Goal: Task Accomplishment & Management: Complete application form

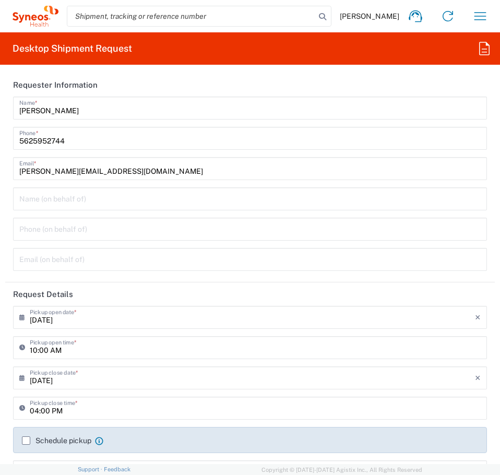
click at [89, 166] on input "[PERSON_NAME][EMAIL_ADDRESS][DOMAIN_NAME]" at bounding box center [250, 168] width 462 height 18
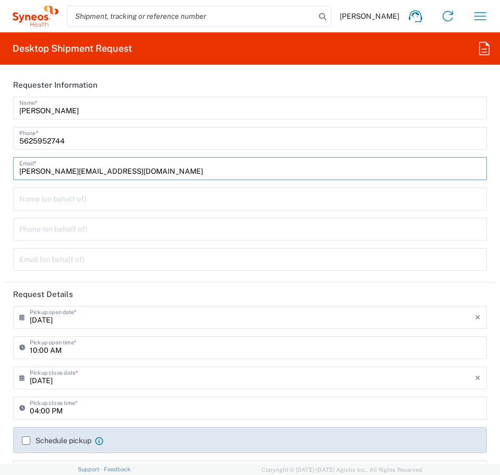
click at [148, 80] on header "Requester Information" at bounding box center [250, 85] width 490 height 24
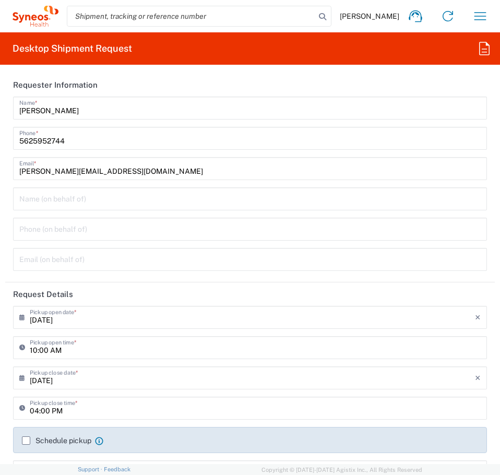
click at [8, 345] on div "09/18/2025 × Pickup open date * Cancel Apply 10:00 AM Pickup open time *" at bounding box center [250, 336] width 485 height 61
drag, startPoint x: 137, startPoint y: 79, endPoint x: 132, endPoint y: 86, distance: 7.8
click at [137, 79] on header "Requester Information" at bounding box center [250, 85] width 490 height 24
click at [97, 75] on header "Requester Information" at bounding box center [250, 85] width 490 height 24
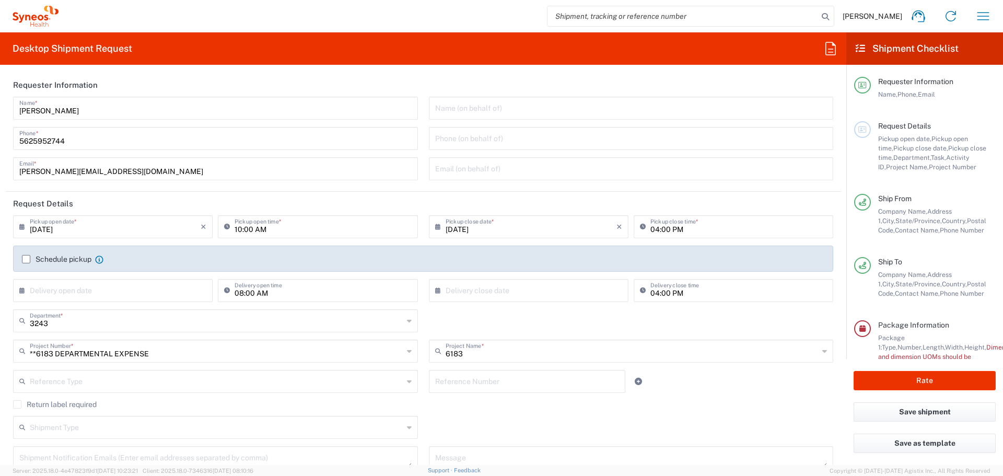
click at [500, 389] on div "Reference Type Account Type Activity ID Airline Appointment Number ASN Batch Re…" at bounding box center [423, 385] width 831 height 30
click at [500, 402] on agx-checkbox-control "Return label required" at bounding box center [423, 404] width 820 height 8
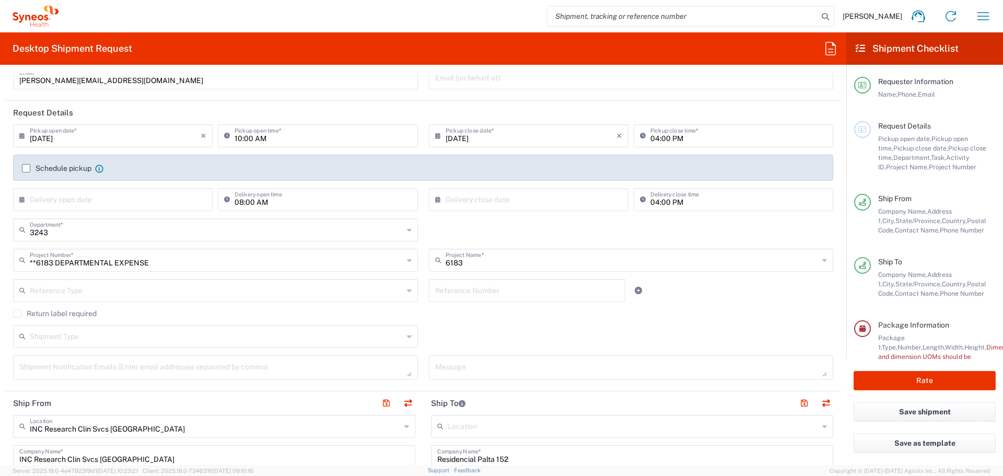
scroll to position [157, 0]
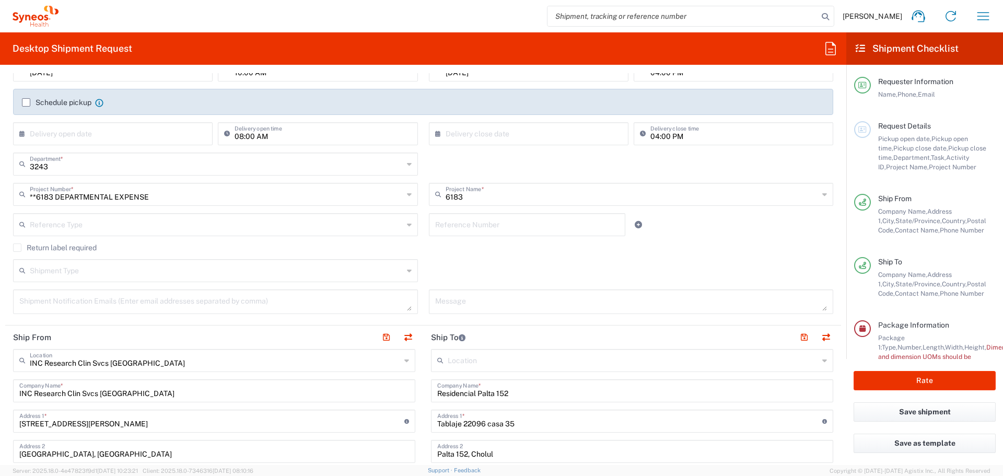
click at [133, 197] on input "**6183 DEPARTMENTAL EXPENSE" at bounding box center [216, 193] width 373 height 18
type input "**6183 DEPARTMENTAL EXPENSE"
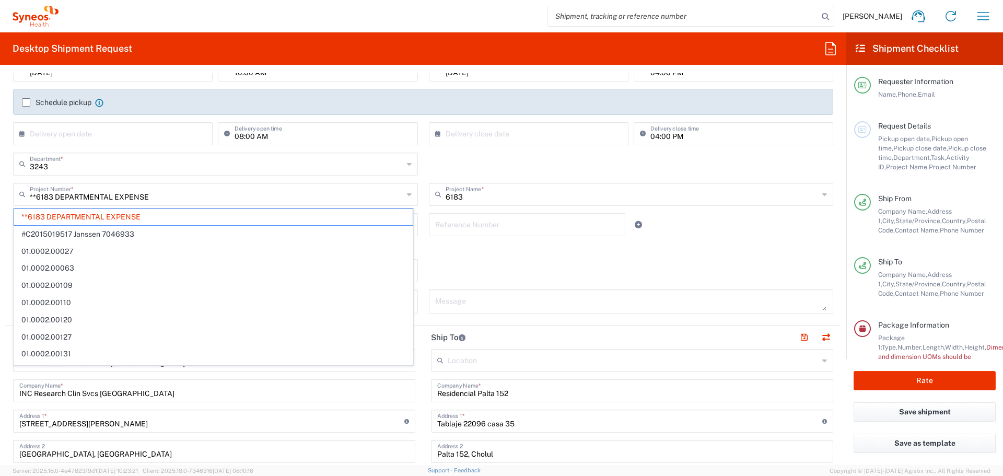
click at [500, 268] on div "Shipment Type Batch Regular" at bounding box center [423, 274] width 831 height 30
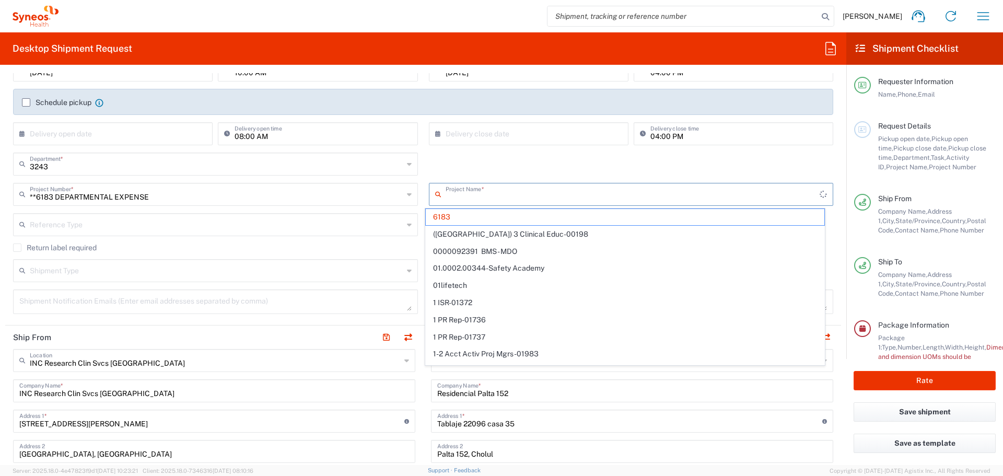
scroll to position [0, 0]
click at [474, 192] on input "text" at bounding box center [633, 193] width 374 height 18
click at [500, 162] on div "3243 Department * 3243 3000 3100 3109 3110 3111 3112 3125 3130 3135 3136 3150 3…" at bounding box center [423, 168] width 831 height 30
type input "6183"
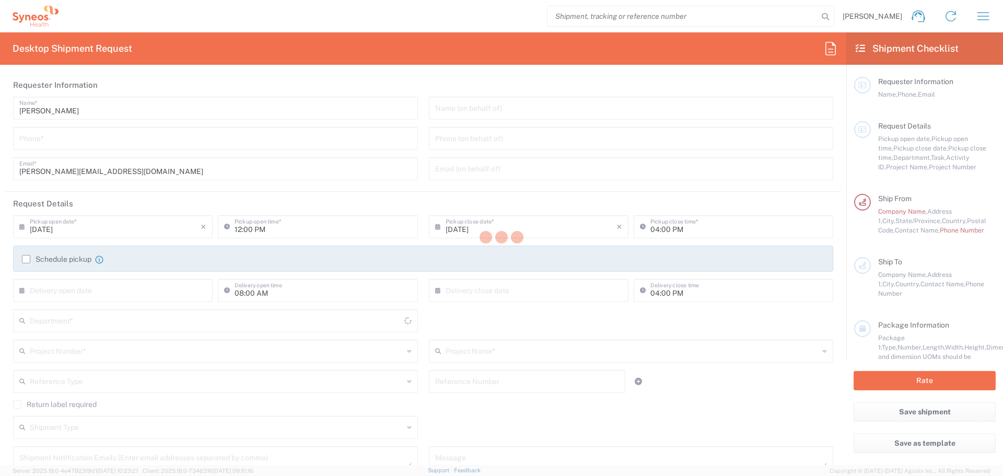
type input "[GEOGRAPHIC_DATA]"
type input "INC Research Clin Svcs [GEOGRAPHIC_DATA]"
type input "[GEOGRAPHIC_DATA]"
type input "3243"
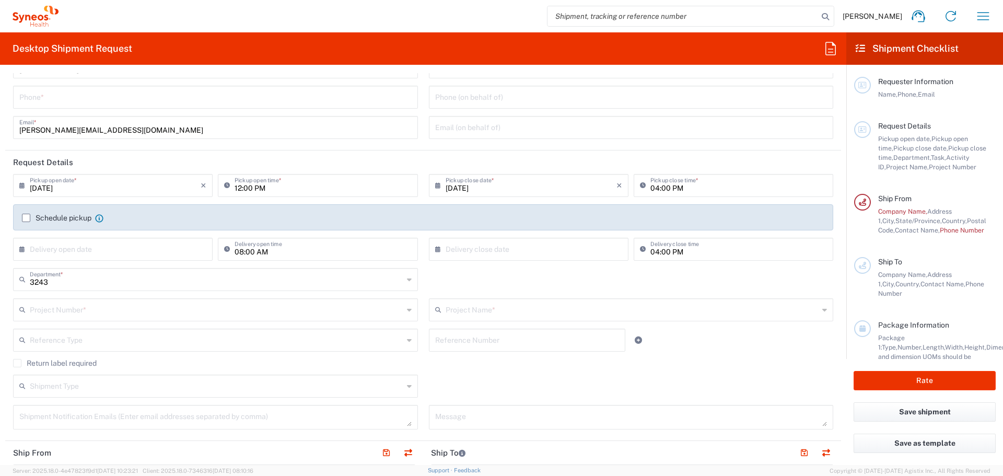
scroll to position [52, 0]
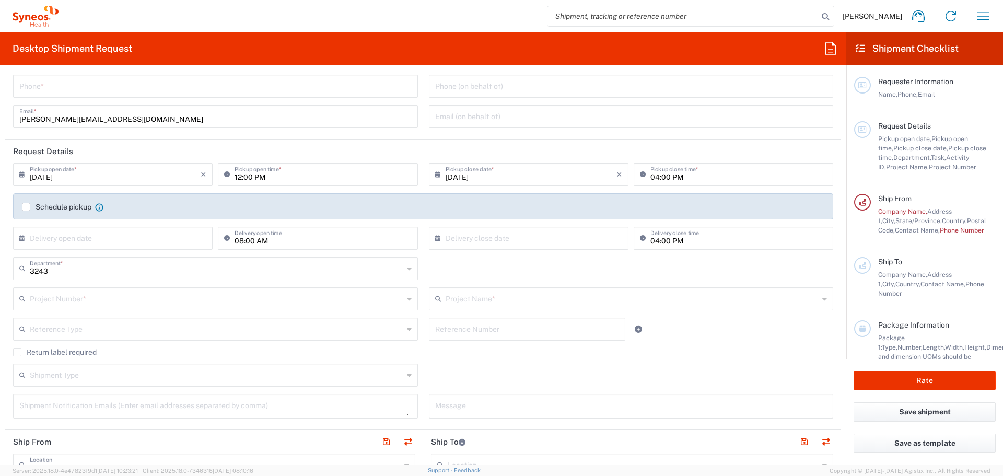
click at [347, 270] on input "3243" at bounding box center [216, 268] width 373 height 18
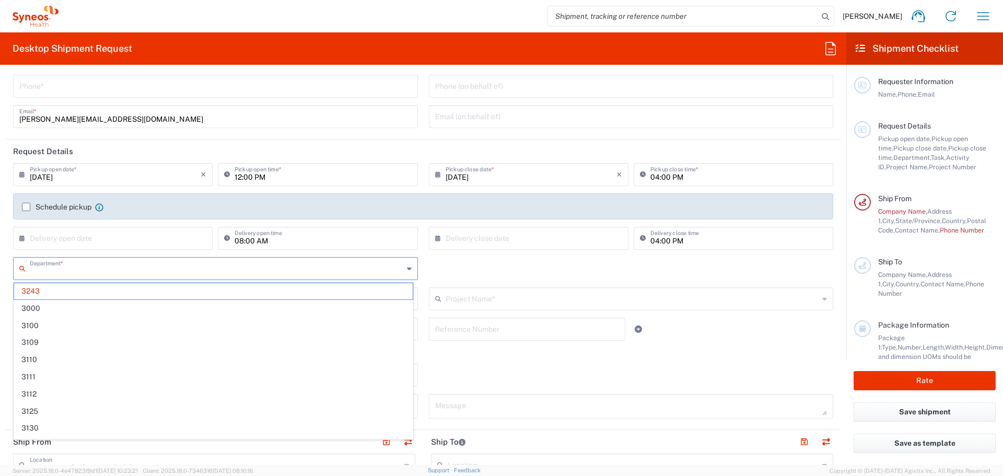
click at [347, 270] on input "text" at bounding box center [216, 268] width 373 height 18
click at [542, 271] on div "Department * 3243 3000 3100 3109 3110 3111 3112 3125 3130 3135 3136 3150 3155 3…" at bounding box center [423, 272] width 831 height 30
type input "3243"
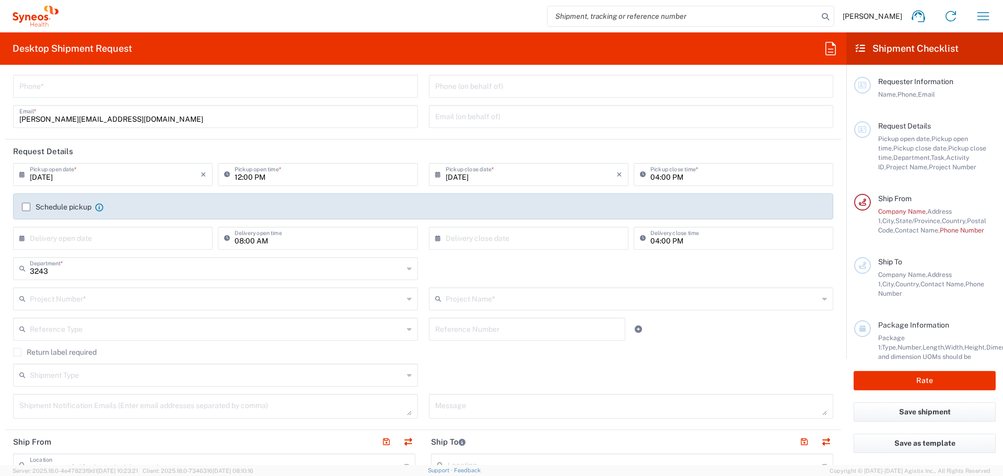
click at [306, 299] on input "text" at bounding box center [216, 298] width 373 height 18
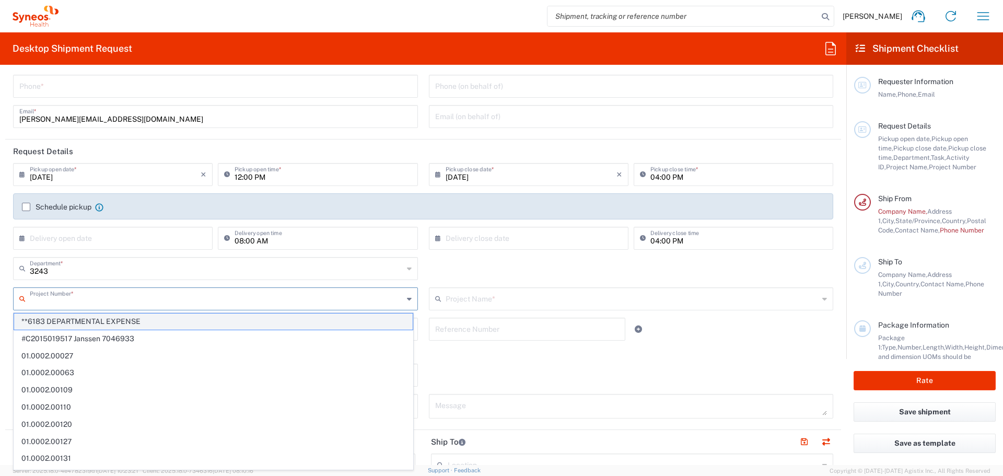
click at [247, 320] on span "**6183 DEPARTMENTAL EXPENSE" at bounding box center [213, 321] width 399 height 16
type input "**6183 DEPARTMENTAL EXPENSE"
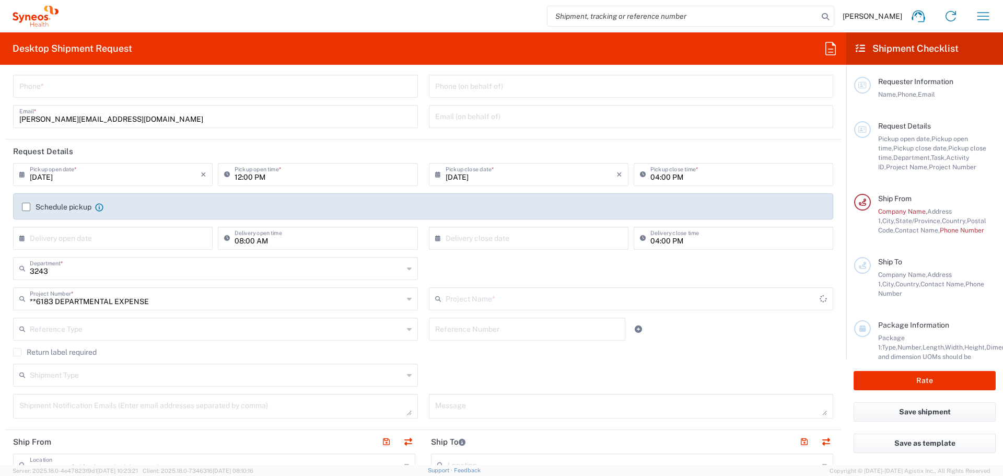
type input "6183"
click at [494, 272] on div "3243 Department * 3243 3000 3100 3109 3110 3111 3112 3125 3130 3135 3136 3150 3…" at bounding box center [423, 272] width 831 height 30
click at [370, 258] on div "3243 Department *" at bounding box center [215, 268] width 405 height 23
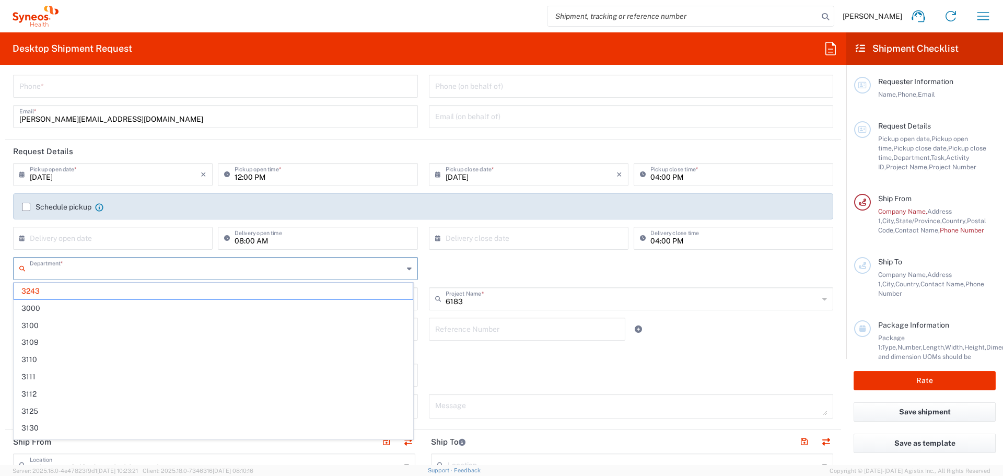
click at [364, 267] on input "text" at bounding box center [216, 268] width 373 height 18
click at [481, 270] on div "Department * 3243 3000 3100 3109 3110 3111 3112 3125 3130 3135 3136 3150 3155 3…" at bounding box center [423, 272] width 831 height 30
type input "3243"
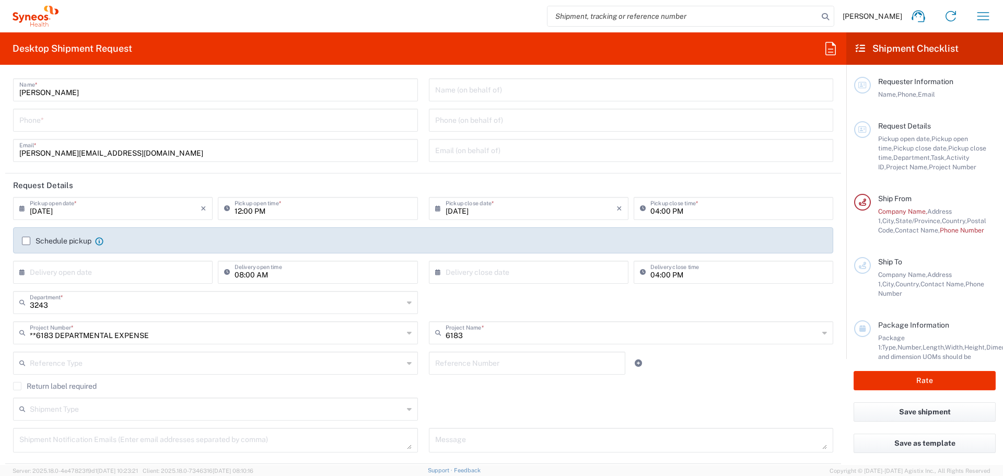
scroll to position [0, 0]
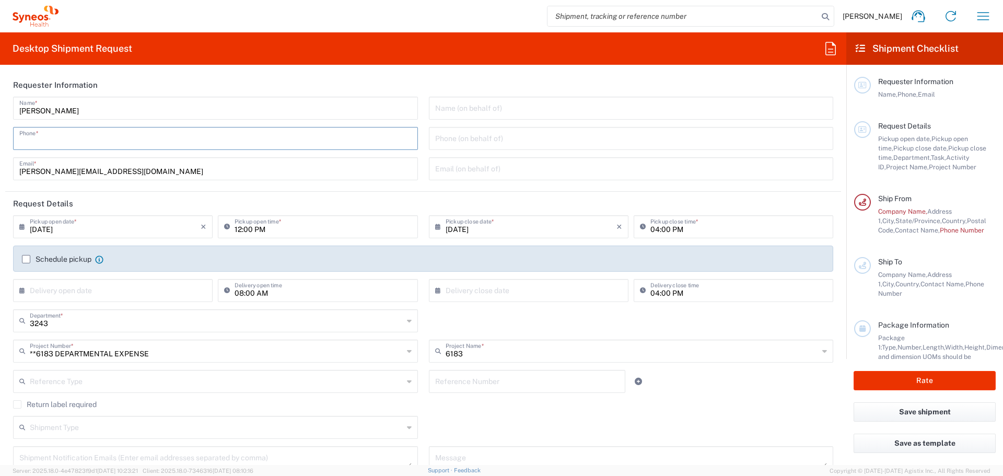
click at [109, 136] on input "tel" at bounding box center [215, 137] width 392 height 18
type input "5625952744"
click at [127, 237] on div "[DATE] × Pickup open date *" at bounding box center [113, 226] width 200 height 23
click at [128, 232] on input "[DATE]" at bounding box center [115, 226] width 171 height 18
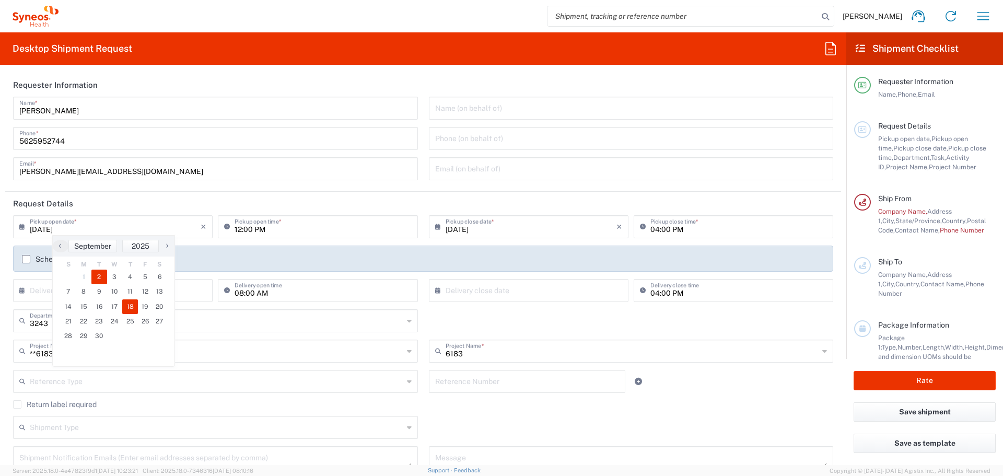
click at [135, 310] on span "18" at bounding box center [130, 306] width 16 height 15
type input "[DATE]"
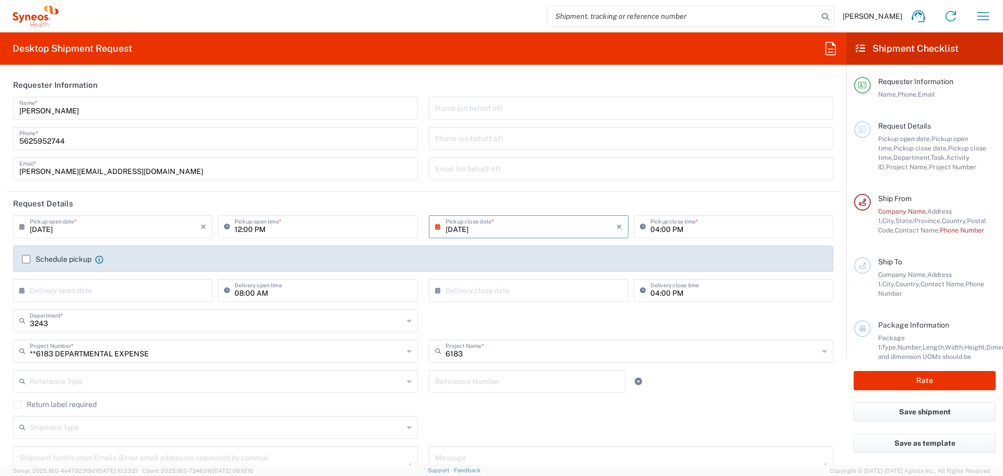
drag, startPoint x: 521, startPoint y: 301, endPoint x: 471, endPoint y: 312, distance: 50.9
click at [521, 301] on div "× Delivery close date" at bounding box center [529, 290] width 200 height 23
click at [146, 295] on input "text" at bounding box center [115, 289] width 171 height 18
click at [100, 402] on span "30" at bounding box center [99, 399] width 16 height 15
type input "[DATE]"
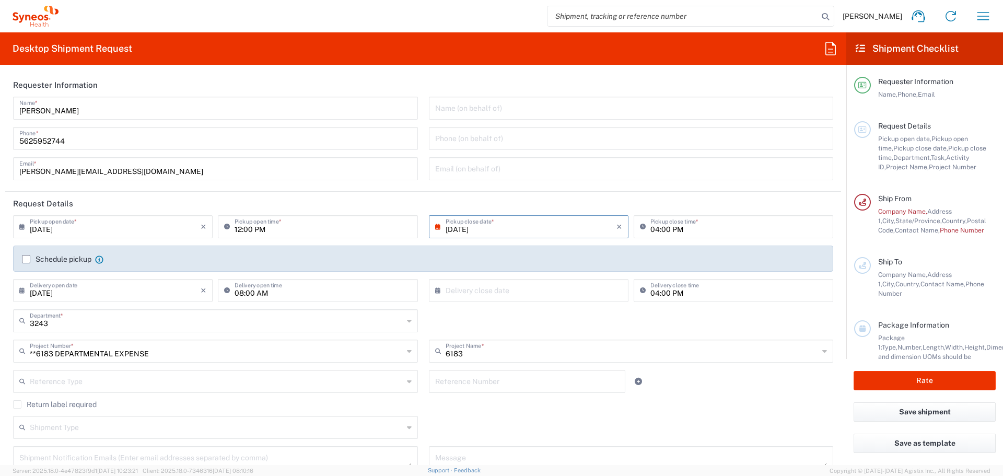
click at [500, 354] on input "6183" at bounding box center [632, 350] width 373 height 18
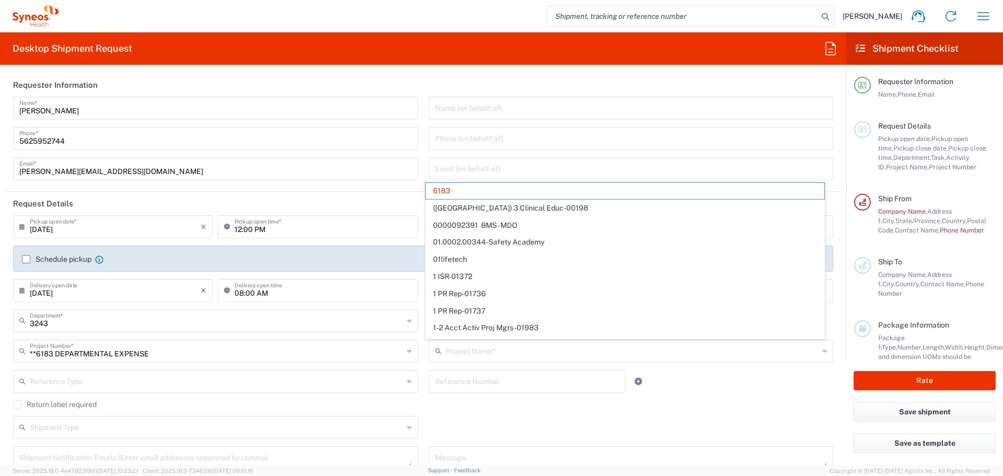
click at [473, 400] on agx-checkbox-control "Return label required" at bounding box center [423, 404] width 820 height 8
type input "6183"
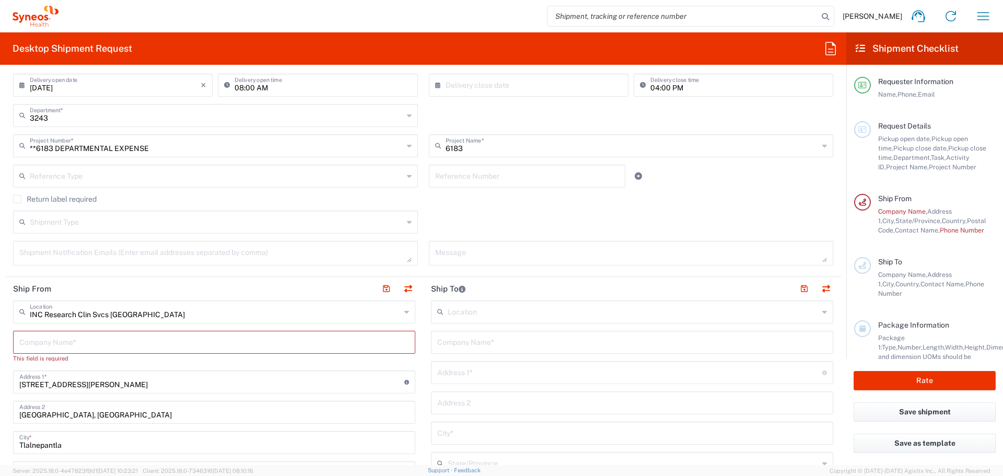
scroll to position [209, 0]
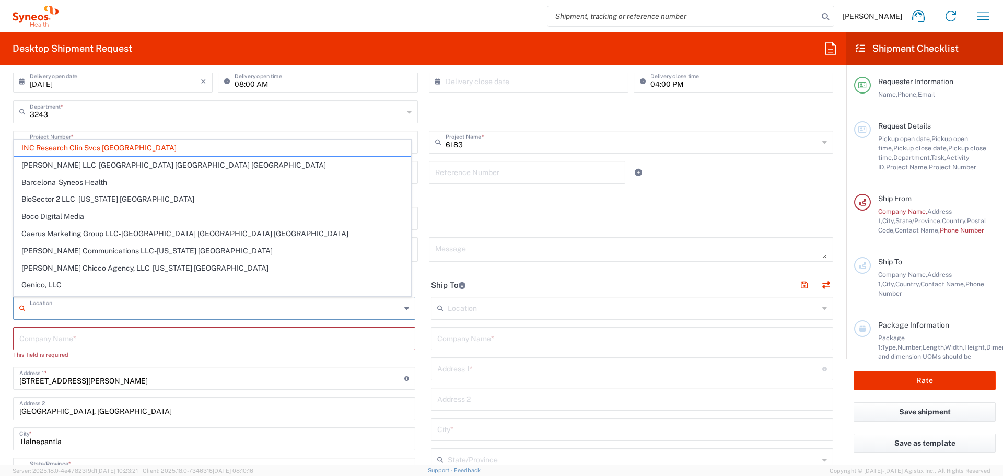
click at [241, 311] on input "text" at bounding box center [215, 307] width 371 height 18
click at [108, 150] on span "INC Research Clin Svcs [GEOGRAPHIC_DATA]" at bounding box center [212, 148] width 396 height 16
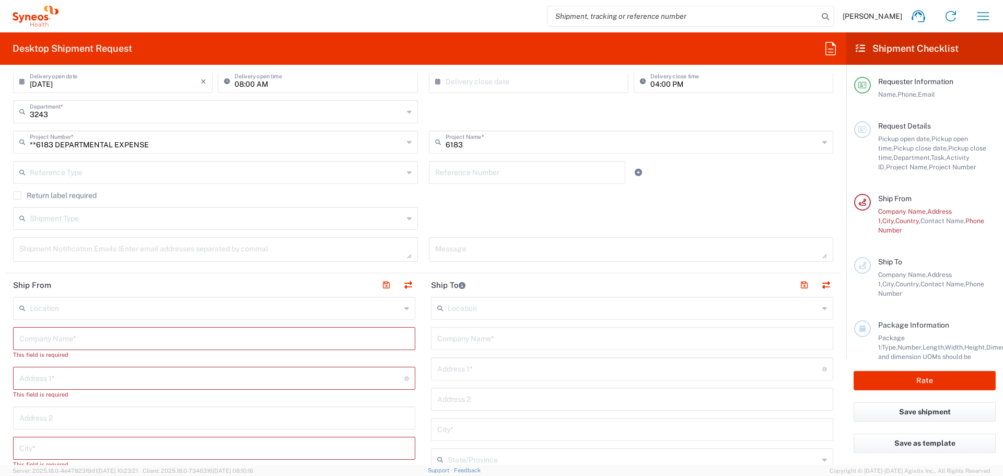
click at [133, 338] on input "text" at bounding box center [214, 338] width 390 height 18
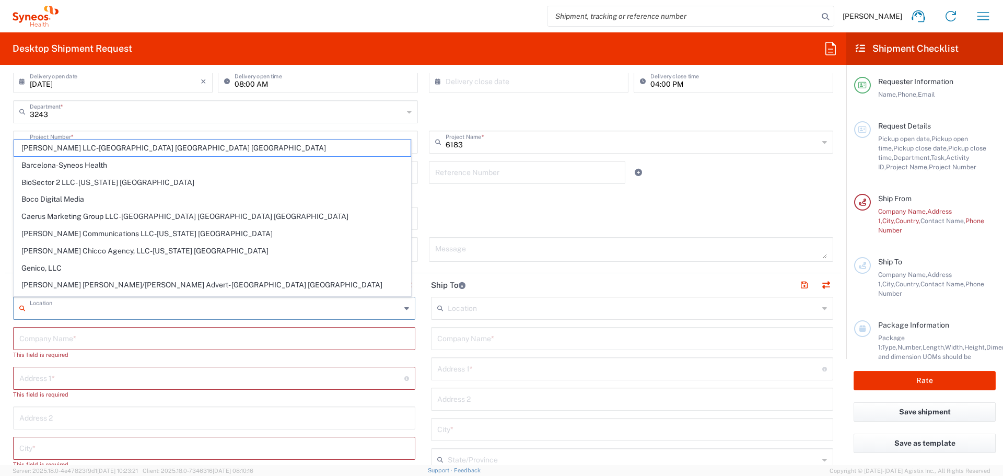
click at [140, 312] on input "text" at bounding box center [215, 307] width 371 height 18
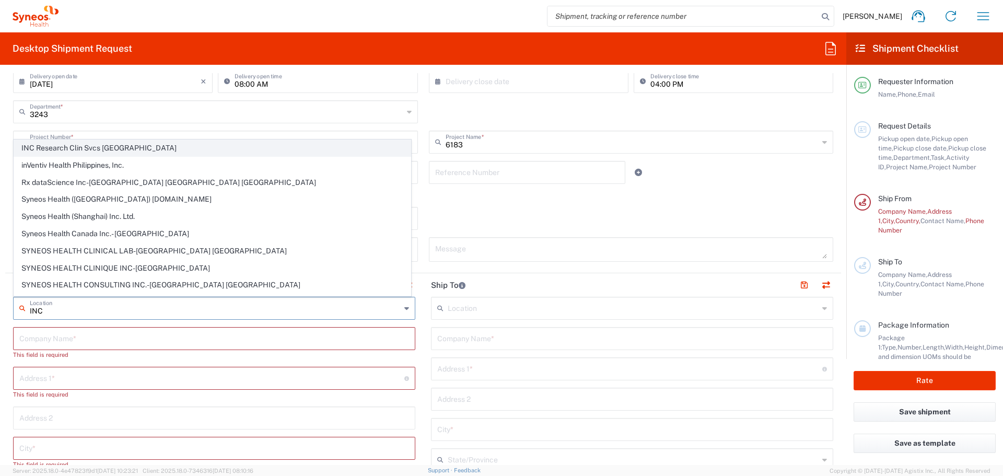
click at [140, 153] on span "INC Research Clin Svcs [GEOGRAPHIC_DATA]" at bounding box center [212, 148] width 396 height 16
type input "INC Research Clin Svcs [GEOGRAPHIC_DATA]"
type input "[STREET_ADDRESS][PERSON_NAME]"
type input "[GEOGRAPHIC_DATA], [GEOGRAPHIC_DATA]"
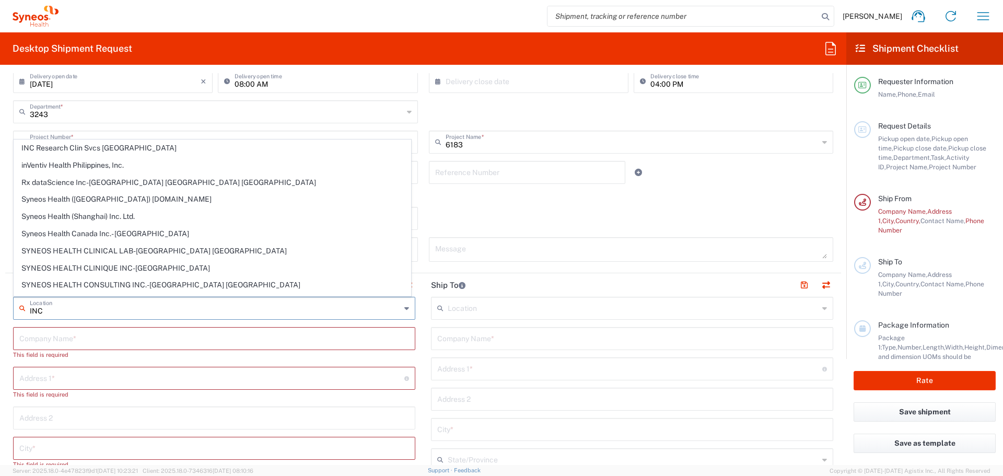
type input "Tlalnepantla"
type input "[GEOGRAPHIC_DATA]"
type input "54060"
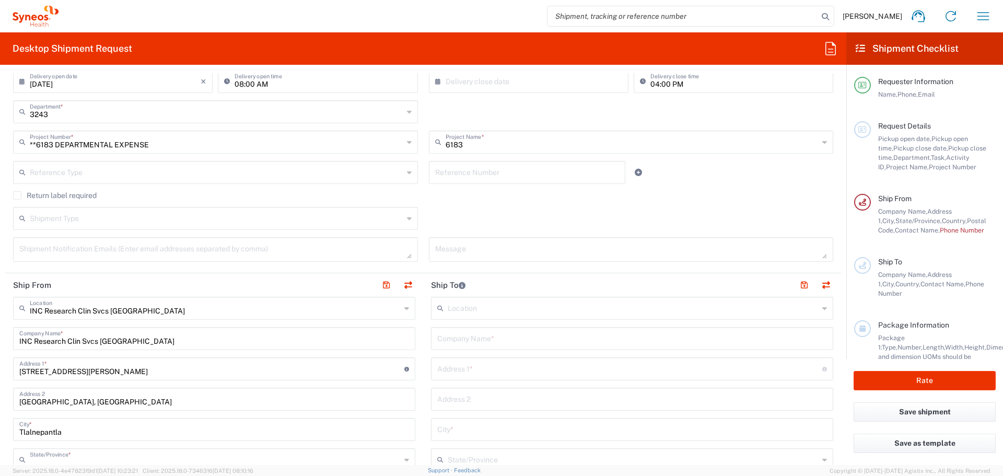
type input "[GEOGRAPHIC_DATA]"
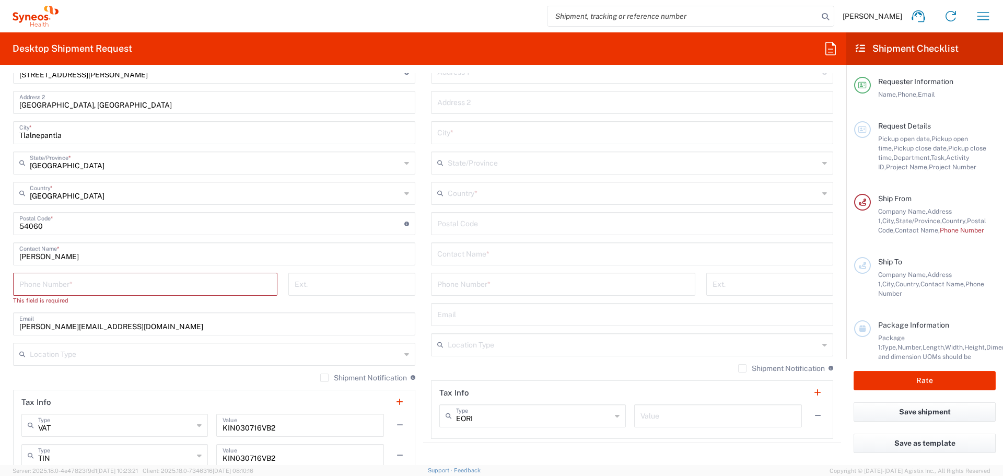
scroll to position [522, 0]
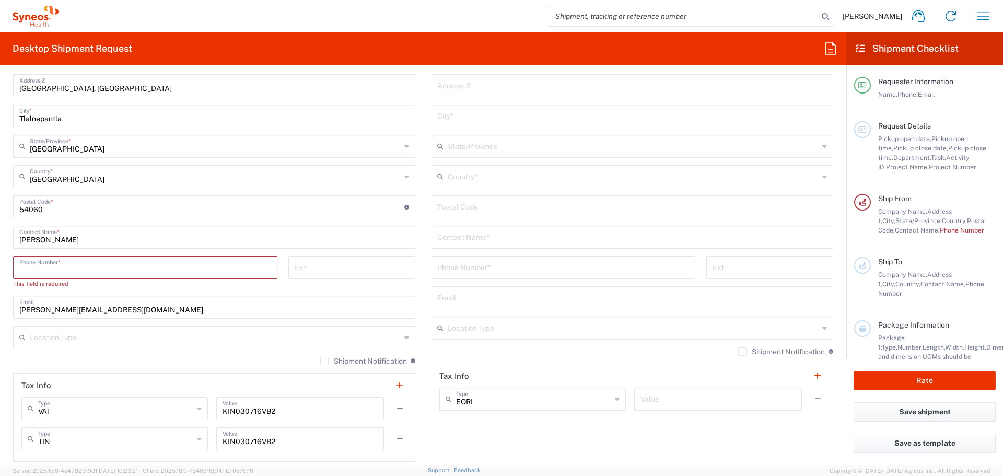
click at [122, 269] on input "tel" at bounding box center [145, 266] width 252 height 18
click at [57, 242] on input "[PERSON_NAME]" at bounding box center [214, 236] width 390 height 18
type input "[PERSON_NAME]"
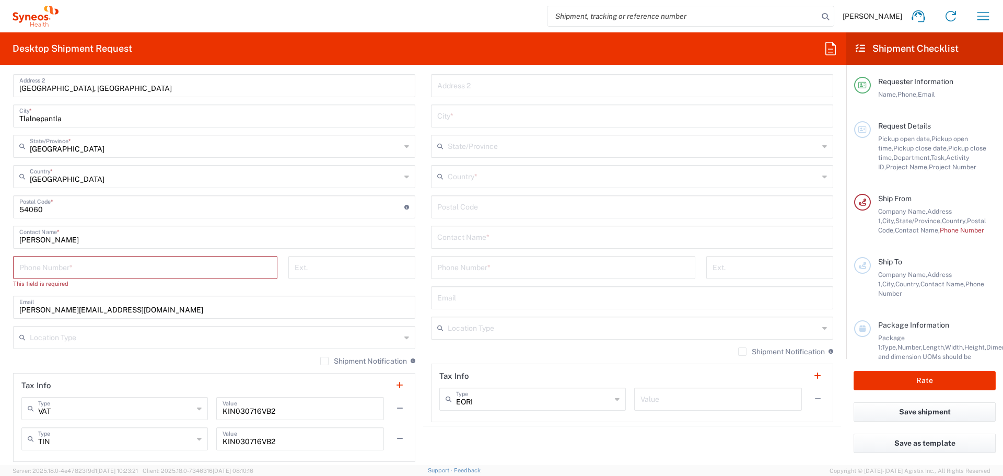
drag, startPoint x: 567, startPoint y: 362, endPoint x: 162, endPoint y: 300, distance: 409.5
click at [567, 364] on div "Location [PERSON_NAME] LLC-[GEOGRAPHIC_DATA] [GEOGRAPHIC_DATA] [GEOGRAPHIC_DATA…" at bounding box center [632, 202] width 402 height 439
drag, startPoint x: 136, startPoint y: 268, endPoint x: 288, endPoint y: 306, distance: 156.1
click at [136, 268] on input "tel" at bounding box center [145, 266] width 252 height 18
paste input "52 55 6599 7772"
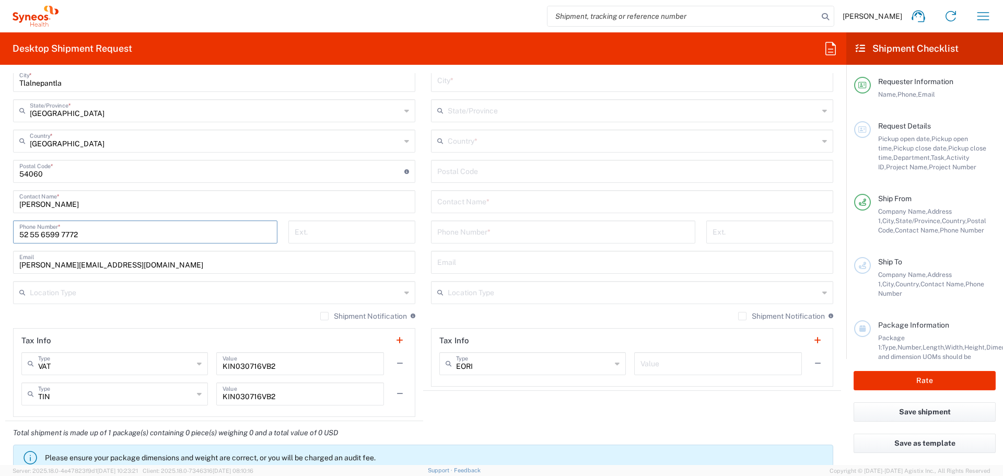
scroll to position [575, 0]
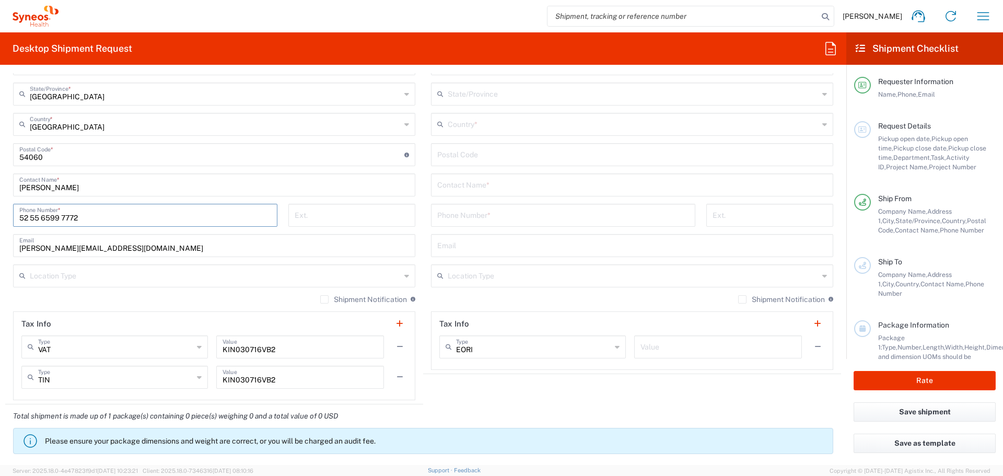
type input "52 55 6599 7772"
click at [159, 254] on div "[PERSON_NAME][EMAIL_ADDRESS][DOMAIN_NAME] Email" at bounding box center [214, 245] width 402 height 23
drag, startPoint x: 62, startPoint y: 248, endPoint x: 0, endPoint y: 251, distance: 62.2
click at [0, 251] on form "Requester Information [PERSON_NAME] Name * [PHONE_NUMBER] Phone * [PERSON_NAME]…" at bounding box center [423, 269] width 846 height 392
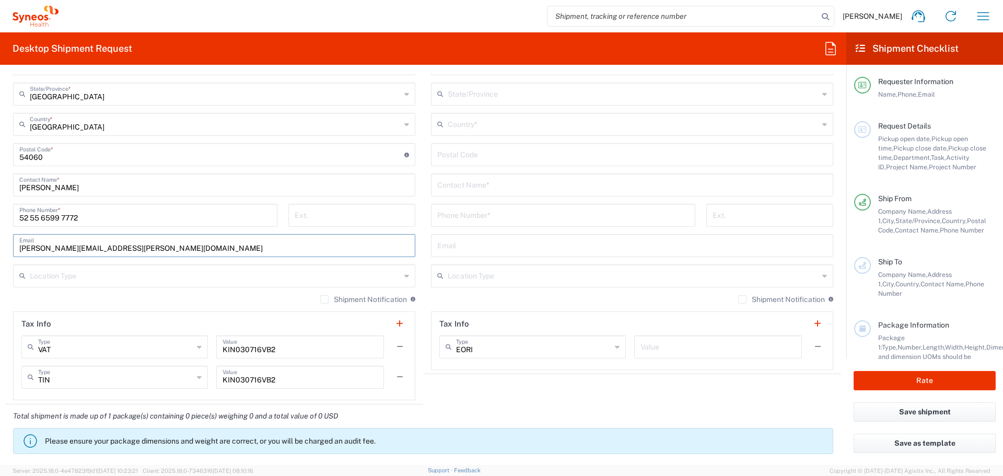
type input "[PERSON_NAME][EMAIL_ADDRESS][PERSON_NAME][DOMAIN_NAME]"
click at [109, 311] on div "Shipment Notification If checked, a shipment notification email will be sent to…" at bounding box center [214, 303] width 402 height 17
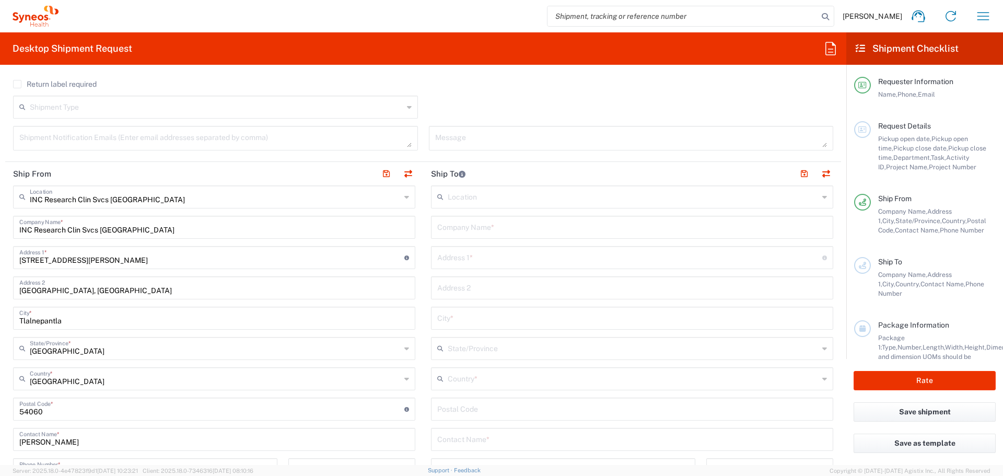
scroll to position [313, 0]
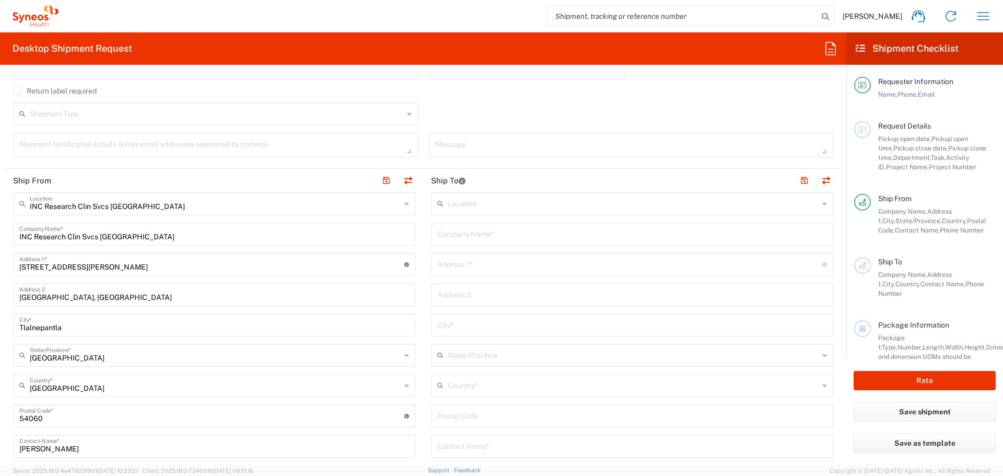
click at [497, 231] on input "text" at bounding box center [632, 233] width 390 height 18
type input "Residencial Palta 152"
type input "Tablaje 22096 casa 35"
type input "Palta 152, Cholul"
type input "Merida"
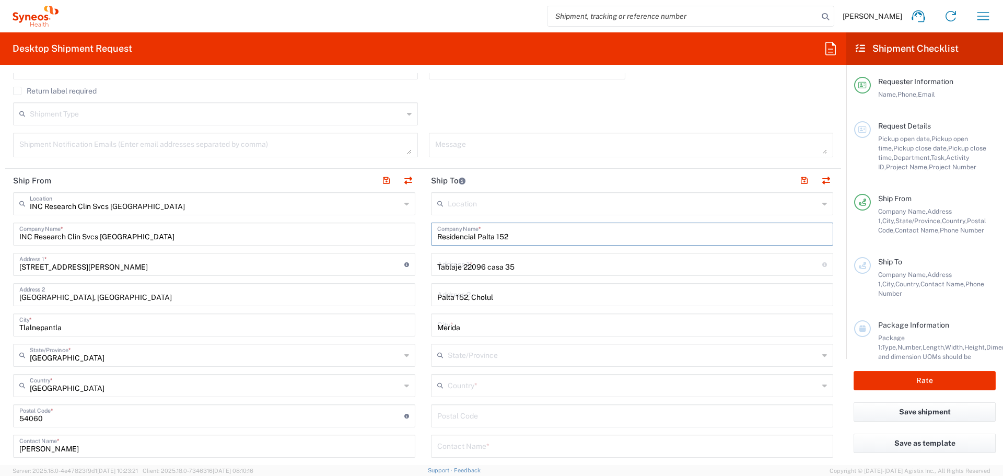
type input "[GEOGRAPHIC_DATA]"
type input "97305"
type input "5625952744"
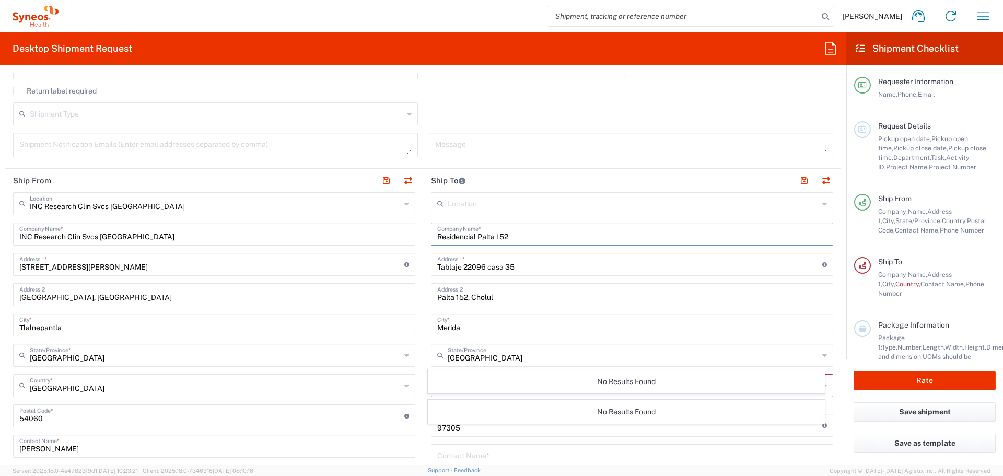
scroll to position [366, 0]
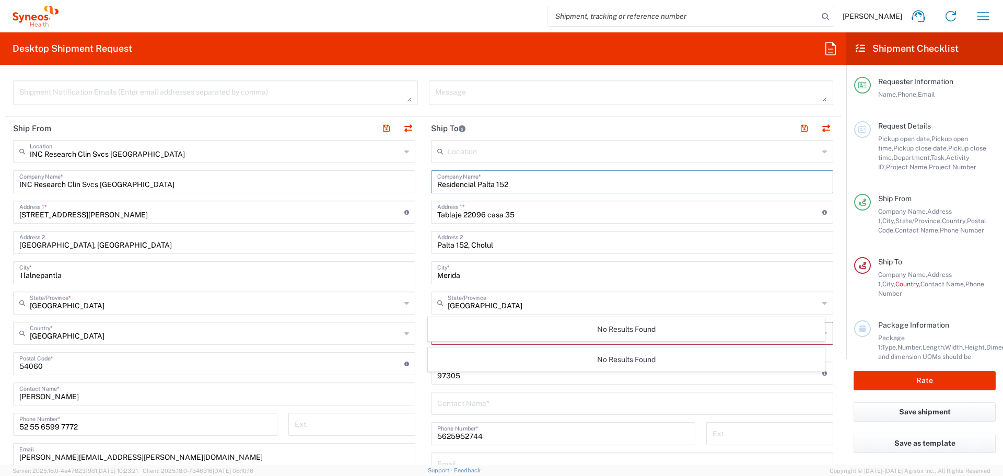
drag, startPoint x: 499, startPoint y: 409, endPoint x: 508, endPoint y: 410, distance: 8.9
click at [500, 409] on input "text" at bounding box center [632, 402] width 390 height 18
click at [483, 339] on input "text" at bounding box center [633, 332] width 371 height 18
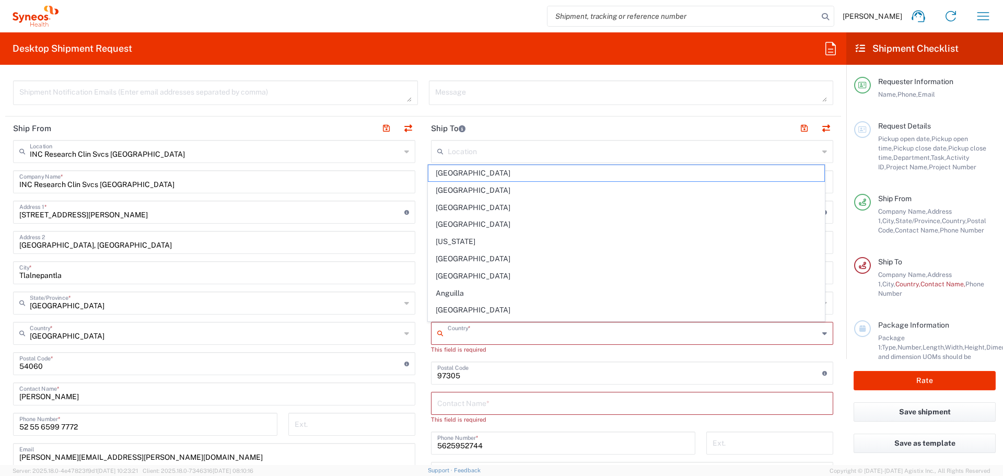
type input "[GEOGRAPHIC_DATA]"
click at [490, 381] on input "undefined" at bounding box center [629, 372] width 385 height 18
click at [480, 337] on input "text" at bounding box center [633, 332] width 371 height 18
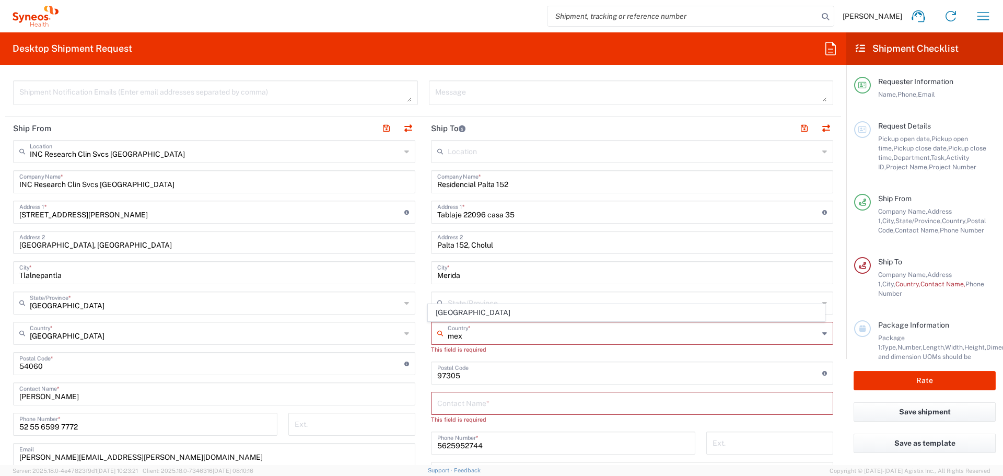
click at [466, 308] on span "[GEOGRAPHIC_DATA]" at bounding box center [626, 313] width 396 height 16
type input "[GEOGRAPHIC_DATA]"
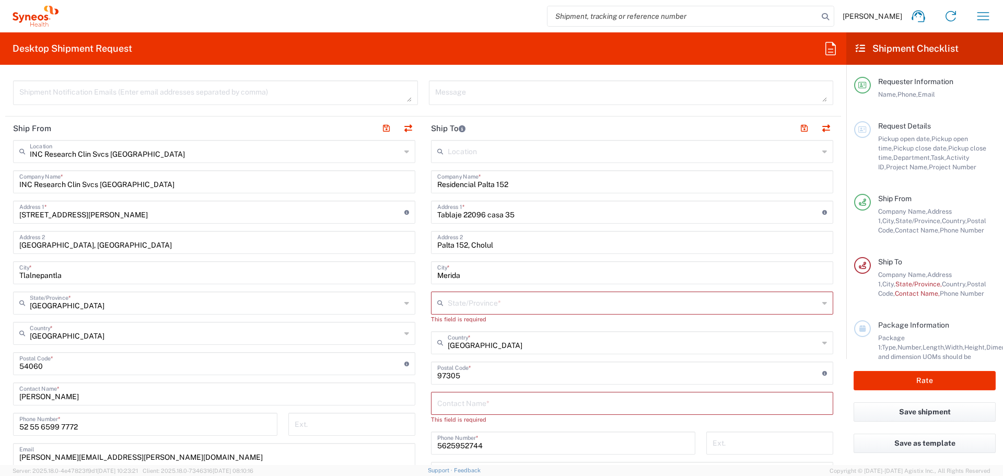
click at [483, 310] on input "text" at bounding box center [633, 302] width 371 height 18
click at [474, 325] on span "[GEOGRAPHIC_DATA]" at bounding box center [626, 326] width 396 height 16
type input "[GEOGRAPHIC_DATA]"
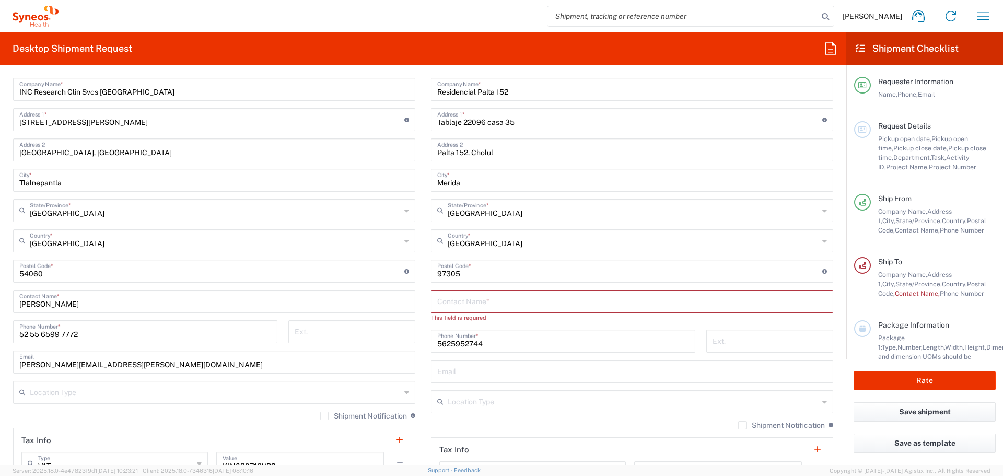
scroll to position [470, 0]
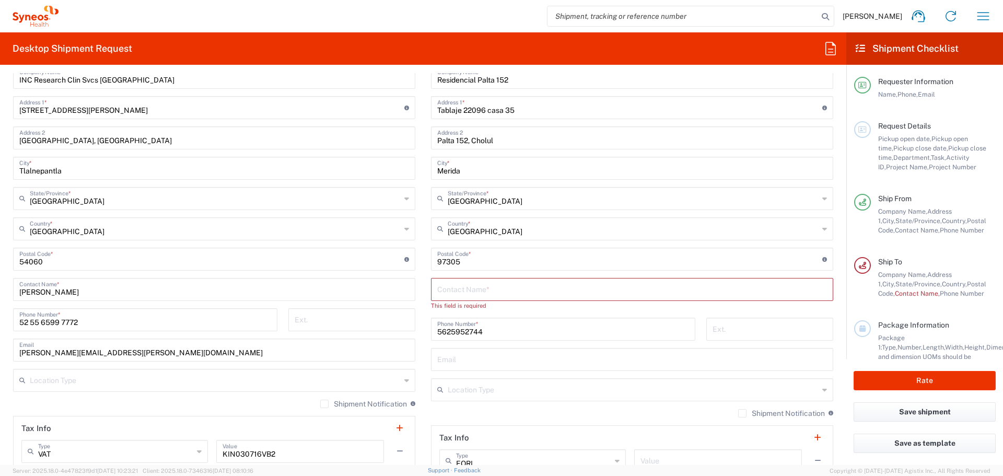
click at [462, 300] on div "Contact Name *" at bounding box center [632, 289] width 402 height 23
click at [465, 292] on input "text" at bounding box center [632, 288] width 390 height 18
type input "[PERSON_NAME]"
click at [506, 324] on input "5625952744" at bounding box center [563, 319] width 252 height 18
click at [440, 347] on input "text" at bounding box center [632, 349] width 390 height 18
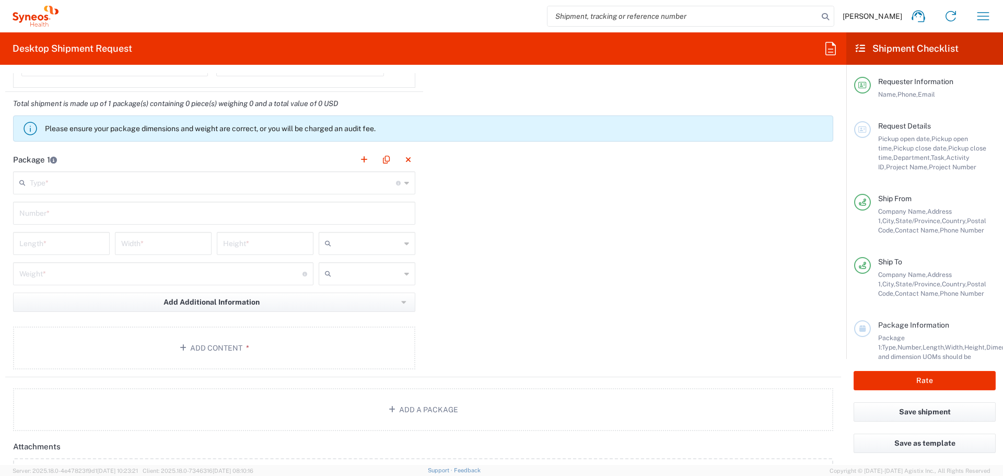
scroll to position [888, 0]
type input "[PERSON_NAME][EMAIL_ADDRESS][DOMAIN_NAME]"
click at [173, 185] on input "text" at bounding box center [213, 181] width 366 height 18
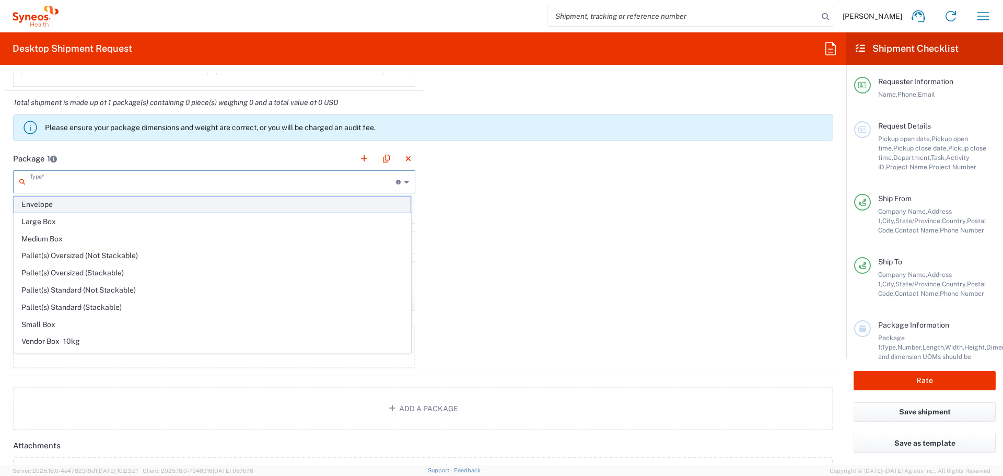
click at [114, 207] on span "Envelope" at bounding box center [212, 204] width 396 height 16
type input "Envelope"
type input "1"
type input "9.5"
type input "12.5"
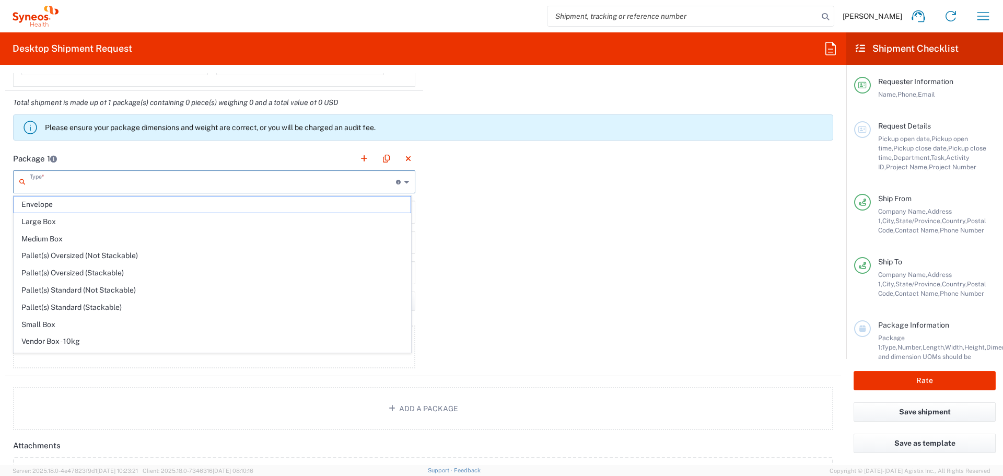
type input "0.25"
type input "in"
type input "0.45"
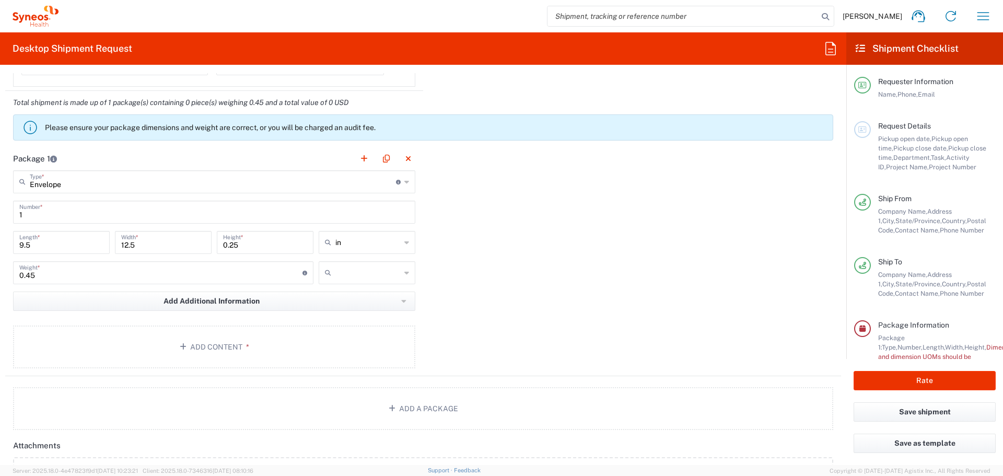
click at [511, 289] on div "Package 1 Envelope Type * Material used to package goods Envelope Large Box Med…" at bounding box center [423, 261] width 836 height 229
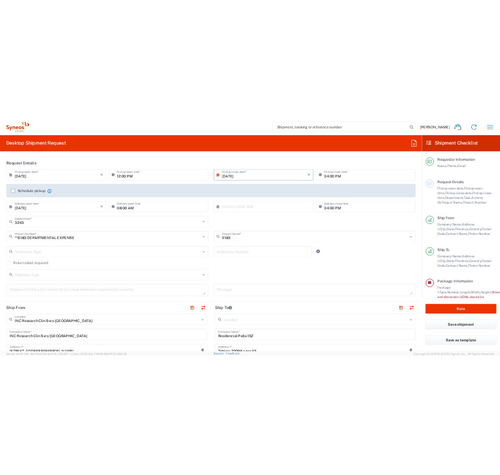
scroll to position [114, 0]
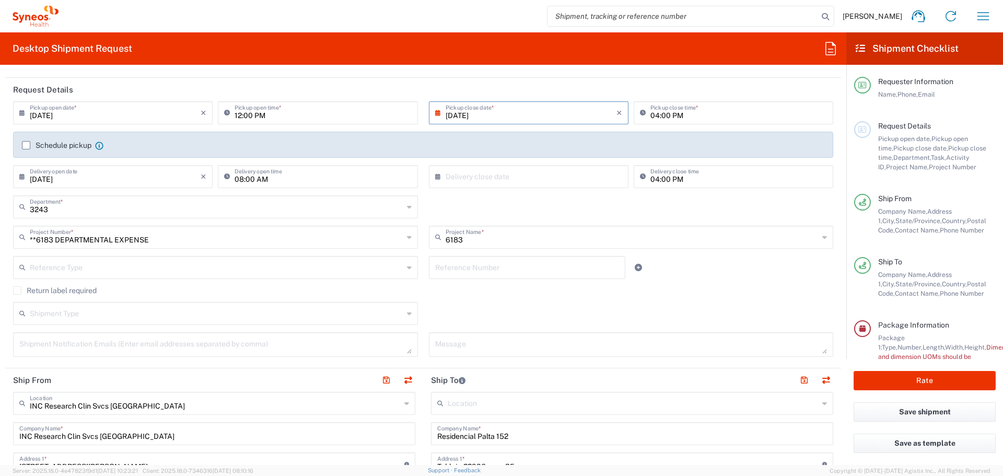
drag, startPoint x: 423, startPoint y: 6, endPoint x: 443, endPoint y: 0, distance: 20.8
click at [423, 6] on div "[PERSON_NAME] Home Shipment estimator Shipment tracking Desktop shipment reques…" at bounding box center [528, 16] width 941 height 25
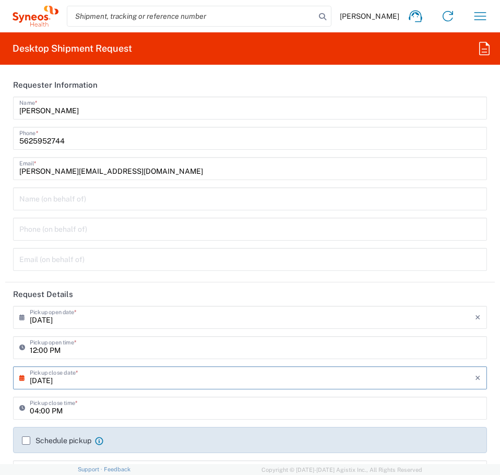
scroll to position [0, 0]
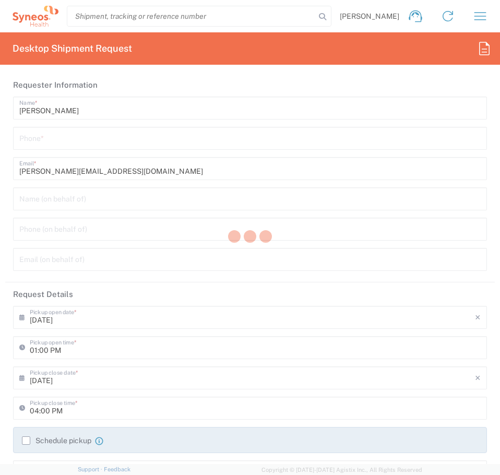
type input "3243"
type input "[GEOGRAPHIC_DATA]"
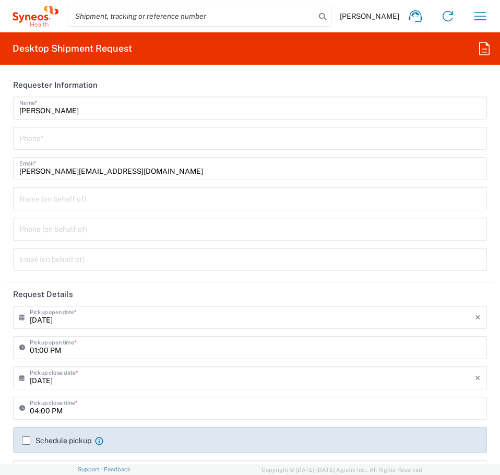
type input "INC Research Clin Svcs [GEOGRAPHIC_DATA]"
